Goal: Task Accomplishment & Management: Manage account settings

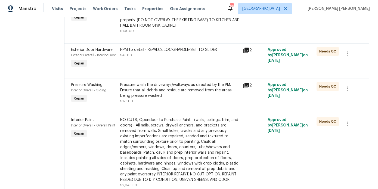
scroll to position [1602, 0]
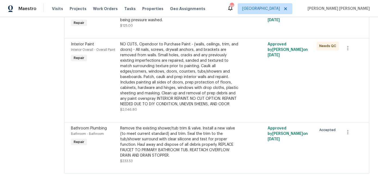
click at [194, 147] on div "Remove the existing shower/tub trim & valve. Install a new valve (to meet curre…" at bounding box center [180, 142] width 120 height 33
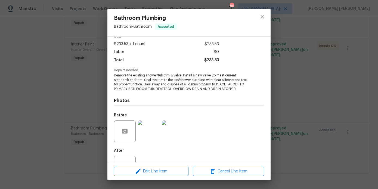
scroll to position [48, 0]
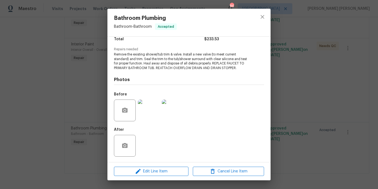
click at [51, 104] on div "Bathroom Plumbing Bathroom - Bathroom Accepted Vendor MayFor Construction LLC A…" at bounding box center [189, 94] width 378 height 189
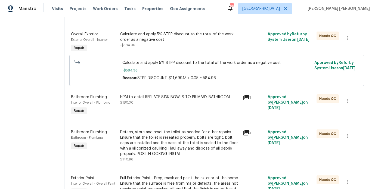
scroll to position [0, 0]
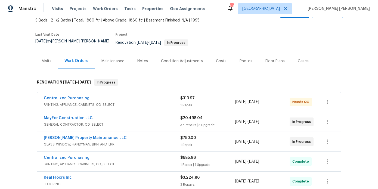
scroll to position [38, 0]
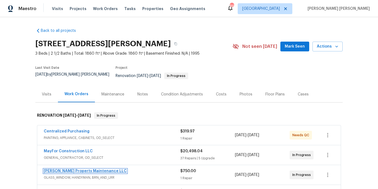
click at [79, 169] on link "Glen Property Maintenance LLC" at bounding box center [85, 171] width 83 height 4
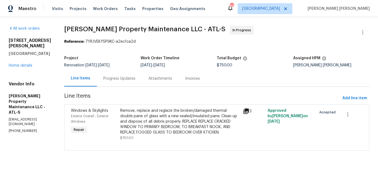
click at [134, 80] on div "Progress Updates" at bounding box center [119, 78] width 32 height 5
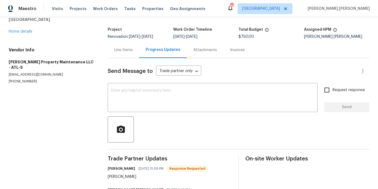
scroll to position [30, 0]
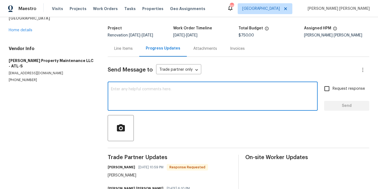
click at [134, 95] on textarea at bounding box center [212, 96] width 203 height 19
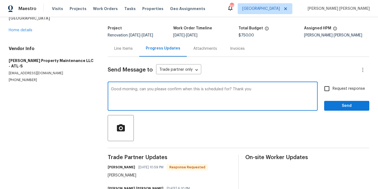
type textarea "Good morning, can you please confirm when this is scheduled for? Thank you"
click at [336, 87] on span "Request response" at bounding box center [348, 89] width 32 height 6
click at [332, 87] on input "Request response" at bounding box center [326, 88] width 11 height 11
checkbox input "true"
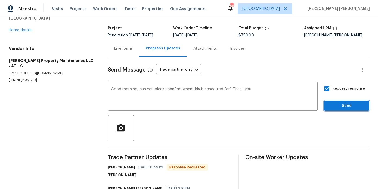
click at [337, 104] on span "Send" at bounding box center [346, 105] width 36 height 7
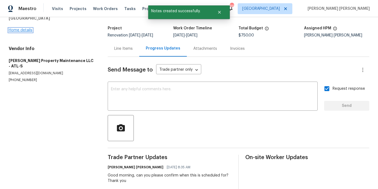
click at [20, 31] on link "Home details" at bounding box center [21, 30] width 24 height 4
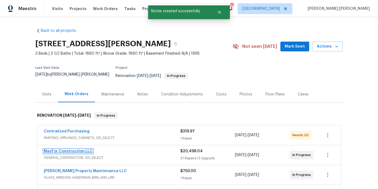
click at [70, 149] on link "MayFor Construction LLC" at bounding box center [68, 151] width 49 height 4
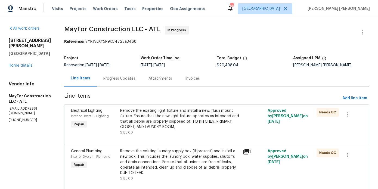
scroll to position [16, 0]
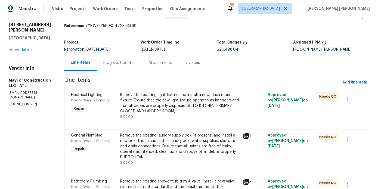
click at [216, 99] on div "Remove the existing light fixture and install a new, flush mount fixture. Ensur…" at bounding box center [180, 103] width 120 height 22
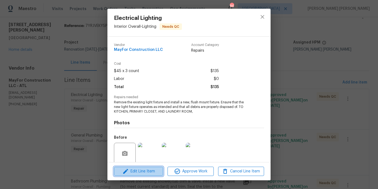
click at [149, 170] on span "Edit Line Item" at bounding box center [139, 171] width 46 height 7
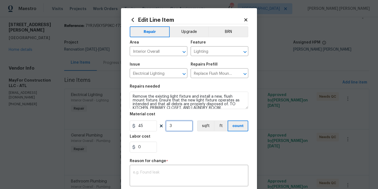
click at [177, 127] on input "3" at bounding box center [179, 125] width 27 height 11
type input "5"
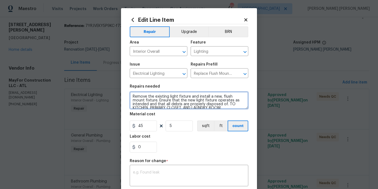
click at [208, 107] on textarea "Remove the existing light fixture and install a new, flush mount fixture. Ensur…" at bounding box center [189, 100] width 119 height 17
type textarea "Remove the existing light fixture and install a new, flush mount fixture. Ensur…"
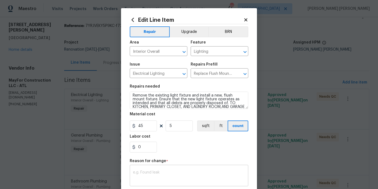
click at [184, 173] on textarea at bounding box center [189, 175] width 112 height 11
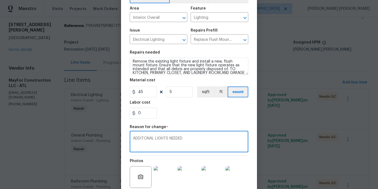
scroll to position [85, 0]
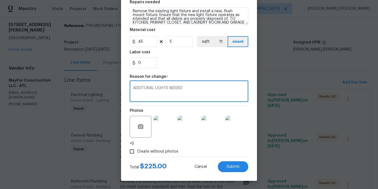
click at [145, 87] on textarea "ADDITONAL LIGHTS NEEDED" at bounding box center [189, 91] width 112 height 11
type textarea "ADDITIONAL LIGHTS NEEDED"
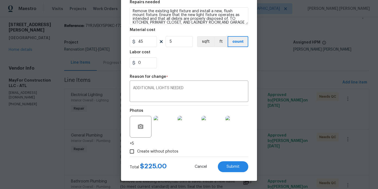
click at [207, 75] on div "Reason for change *" at bounding box center [189, 78] width 119 height 7
click at [239, 167] on button "Submit" at bounding box center [233, 166] width 30 height 11
type textarea "Remove the existing light fixture and install a new, flush mount fixture. Ensur…"
type input "3"
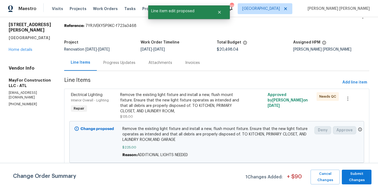
scroll to position [0, 0]
click at [363, 174] on span "Submit Changes" at bounding box center [356, 177] width 24 height 13
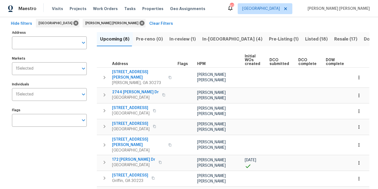
scroll to position [0, 73]
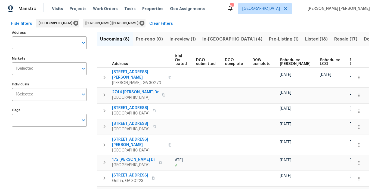
click at [350, 61] on span "Ready Date" at bounding box center [356, 62] width 12 height 8
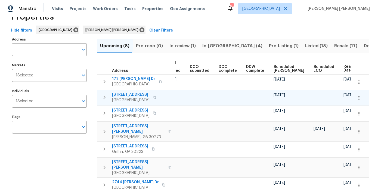
scroll to position [51, 0]
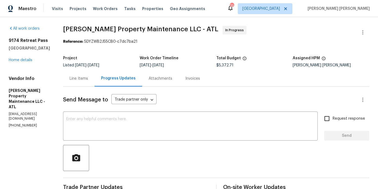
scroll to position [365, 0]
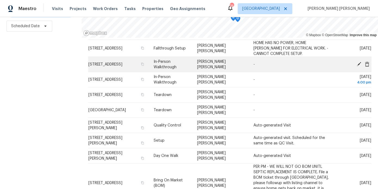
scroll to position [49, 0]
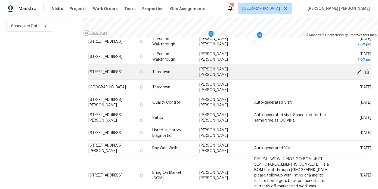
scroll to position [78, 0]
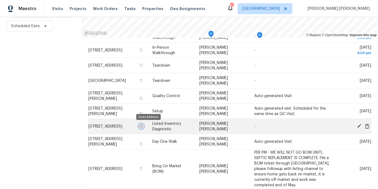
click at [143, 126] on icon "button" at bounding box center [140, 125] width 3 height 3
click at [359, 126] on icon at bounding box center [359, 126] width 4 height 4
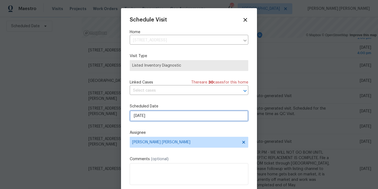
click at [152, 116] on input "8/13/2025" at bounding box center [189, 115] width 119 height 11
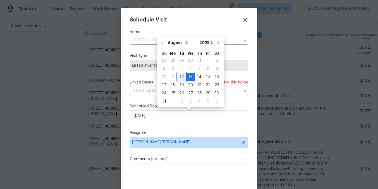
click at [181, 77] on div "12" at bounding box center [181, 77] width 9 height 8
type input "[DATE]"
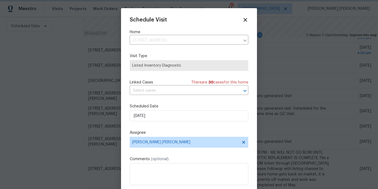
scroll to position [10, 0]
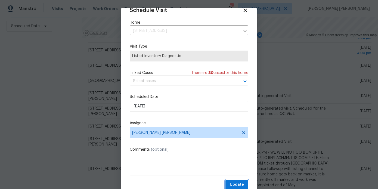
click at [242, 182] on span "Update" at bounding box center [237, 184] width 14 height 7
